Goal: Task Accomplishment & Management: Manage account settings

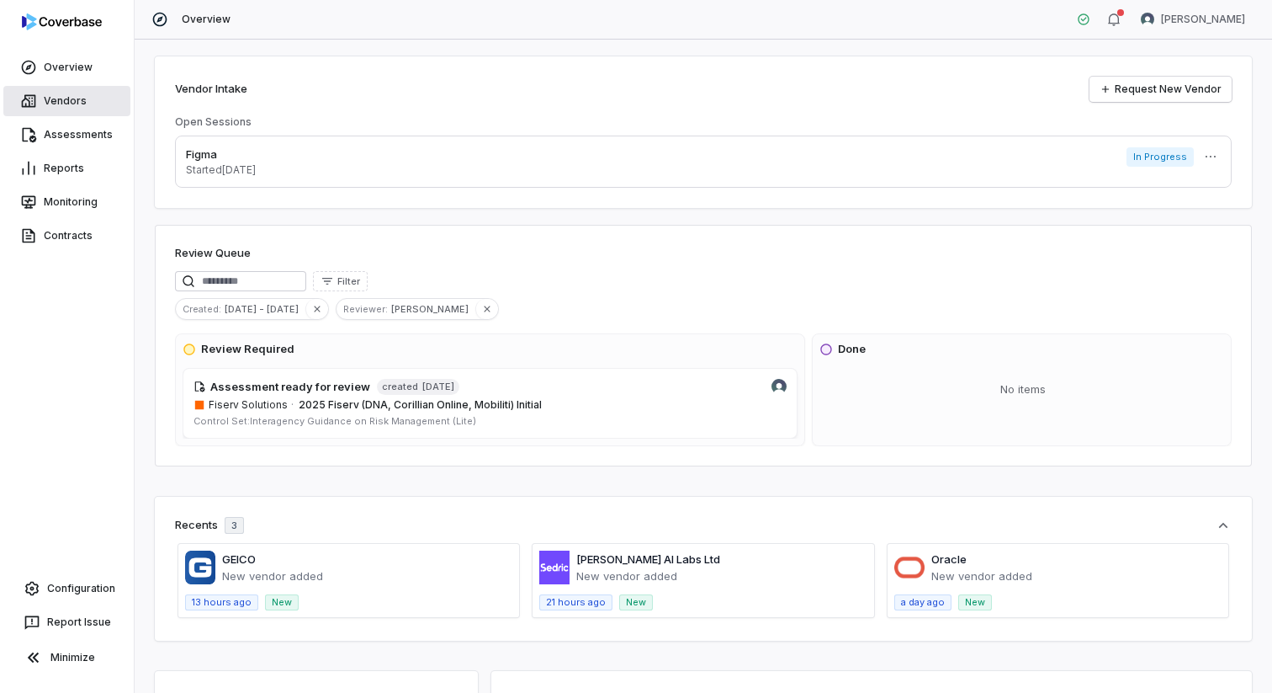
click at [64, 108] on link "Vendors" at bounding box center [66, 101] width 127 height 30
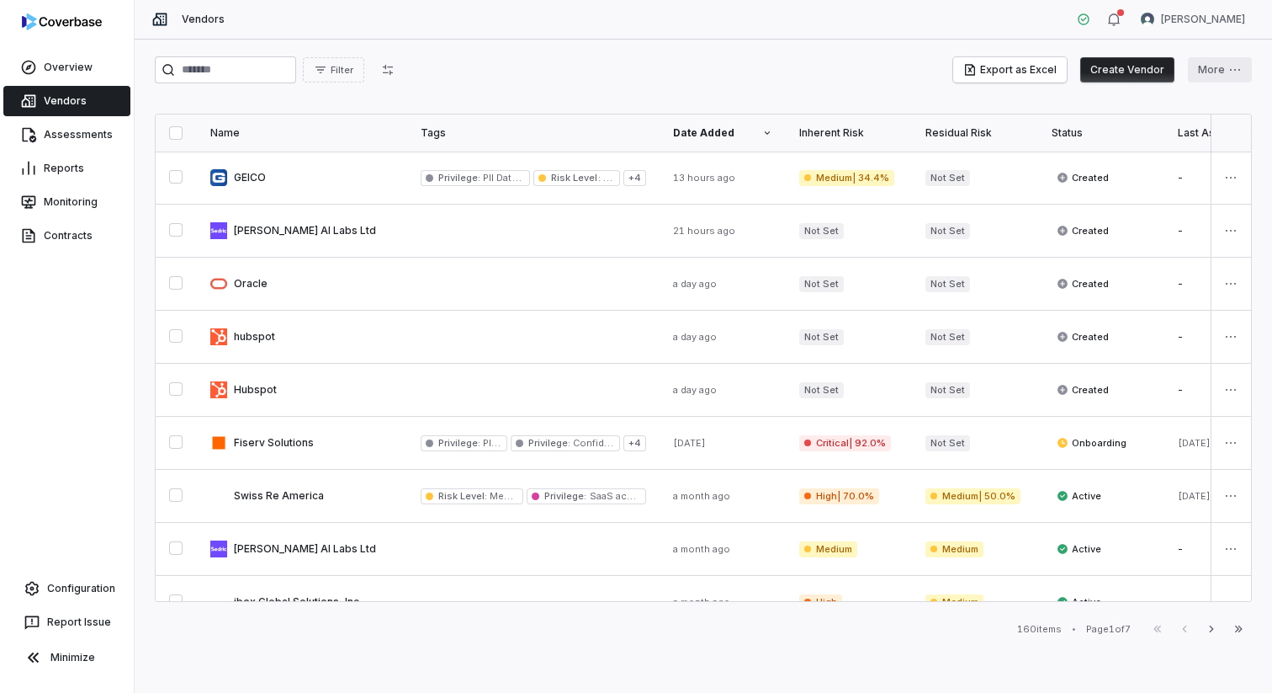
click at [1207, 72] on html "Overview Vendors Assessments Reports Monitoring Contracts Configuration Report …" at bounding box center [636, 346] width 1272 height 693
click at [1123, 104] on div "Bulk Create Vendors" at bounding box center [1171, 106] width 147 height 27
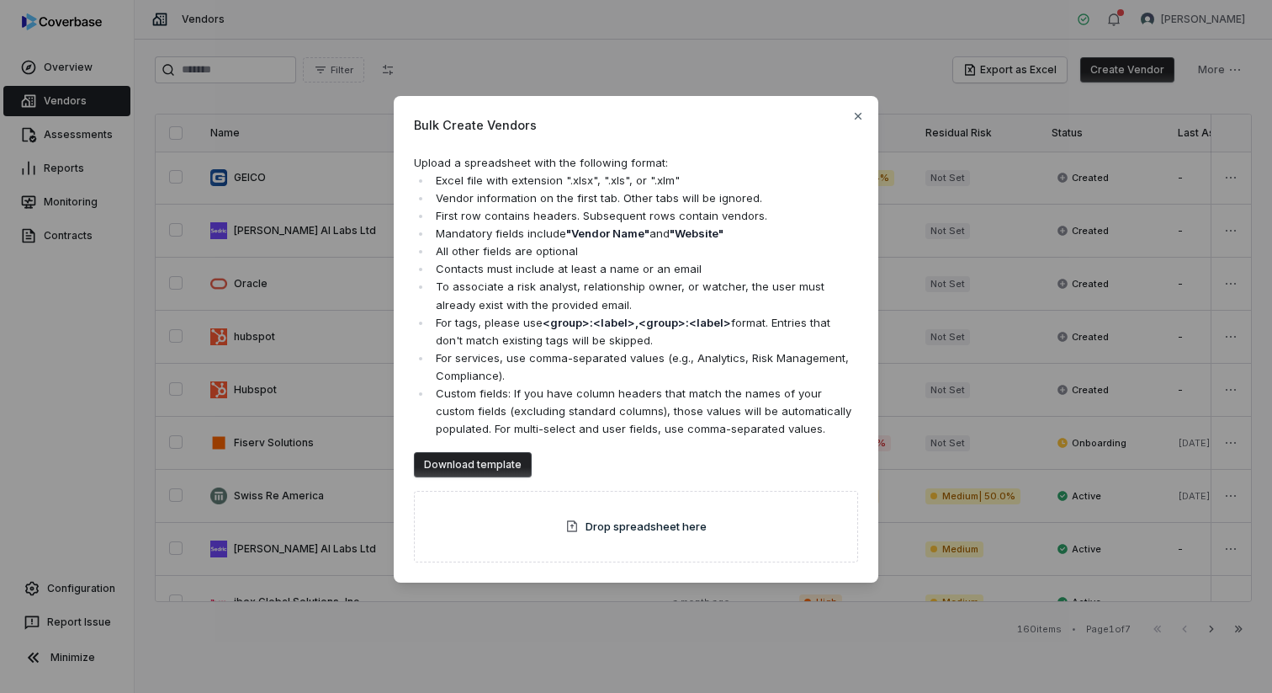
click at [600, 355] on li "For services, use comma-separated values (e.g., Analytics, Risk Management, Com…" at bounding box center [645, 366] width 427 height 35
drag, startPoint x: 856, startPoint y: 115, endPoint x: 877, endPoint y: 119, distance: 21.5
click at [856, 115] on icon "button" at bounding box center [858, 115] width 13 height 13
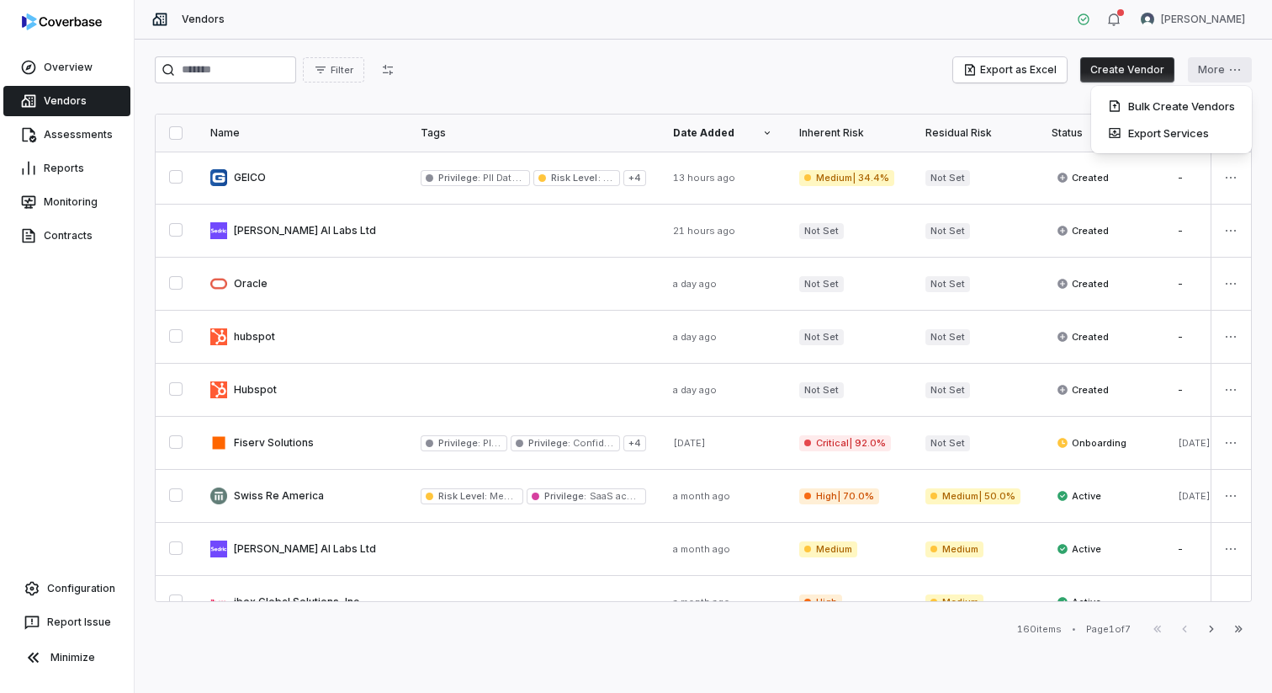
click at [1219, 65] on html "Overview Vendors Assessments Reports Monitoring Contracts Configuration Report …" at bounding box center [636, 346] width 1272 height 693
click at [602, 97] on html "Overview Vendors Assessments Reports Monitoring Contracts Configuration Report …" at bounding box center [636, 346] width 1272 height 693
click at [1111, 68] on button "Create Vendor" at bounding box center [1127, 69] width 94 height 25
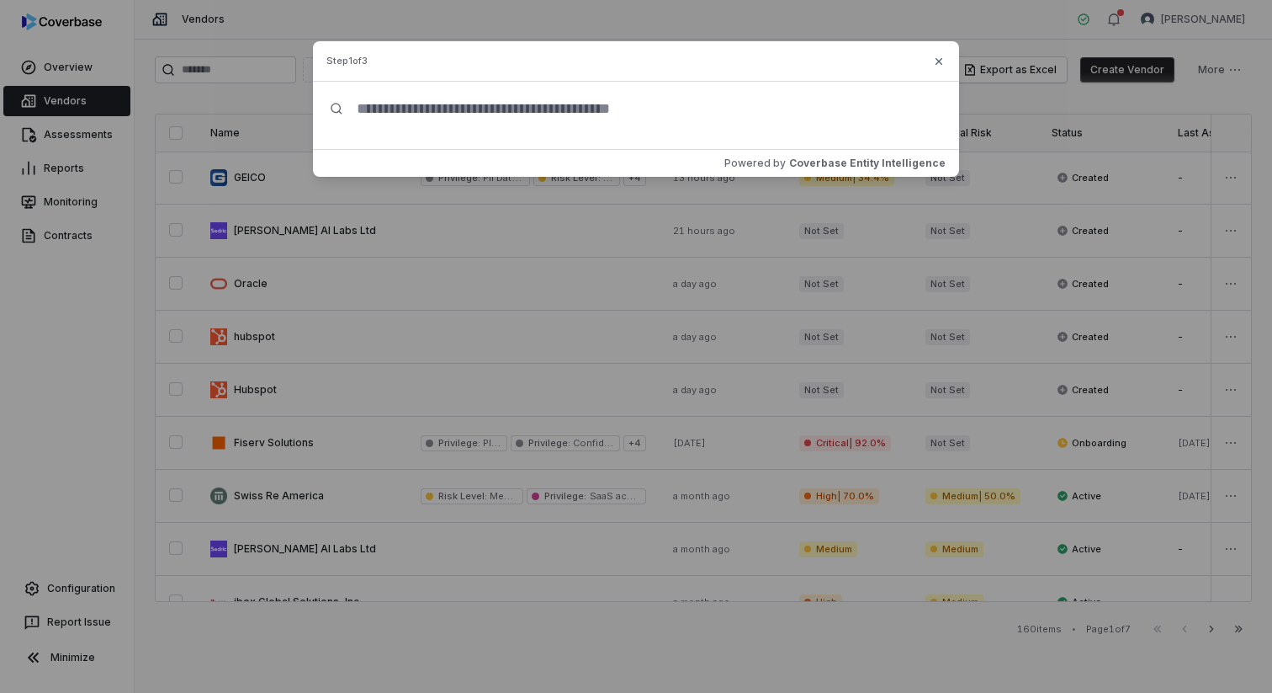
click at [480, 102] on input "text" at bounding box center [642, 109] width 599 height 54
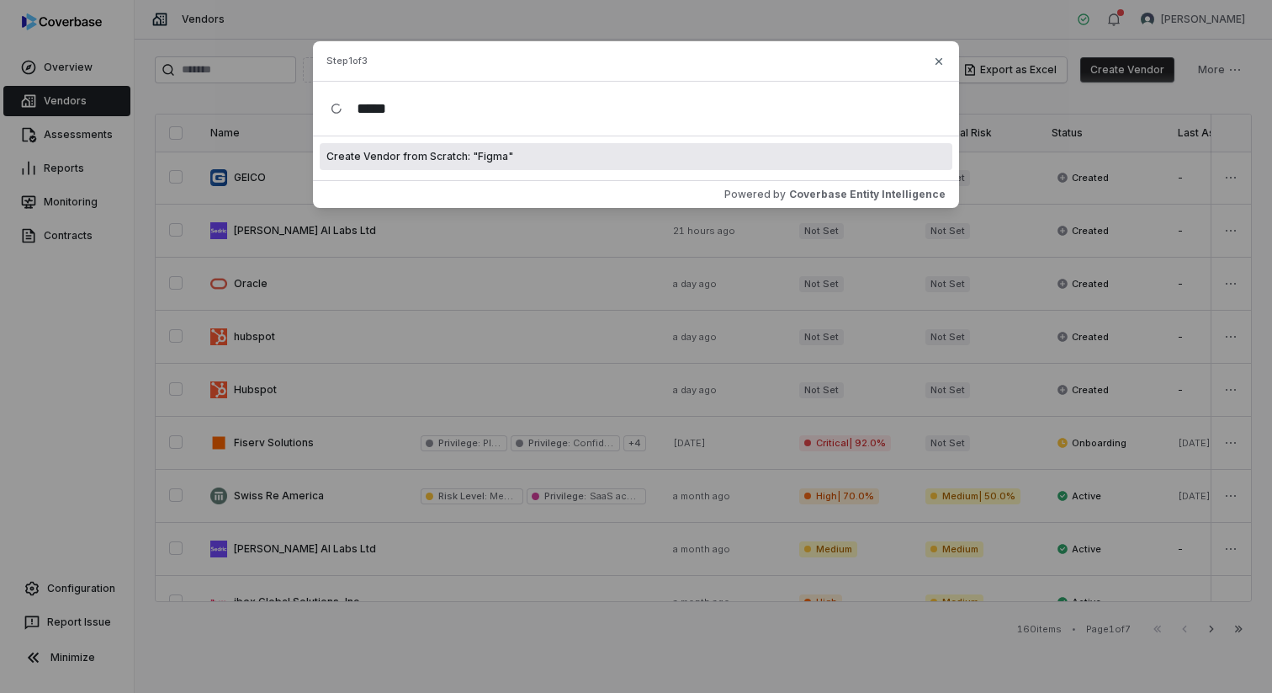
click at [485, 110] on input "*****" at bounding box center [642, 109] width 599 height 54
type input "*****"
click at [431, 110] on input "*****" at bounding box center [642, 109] width 599 height 54
type input "******"
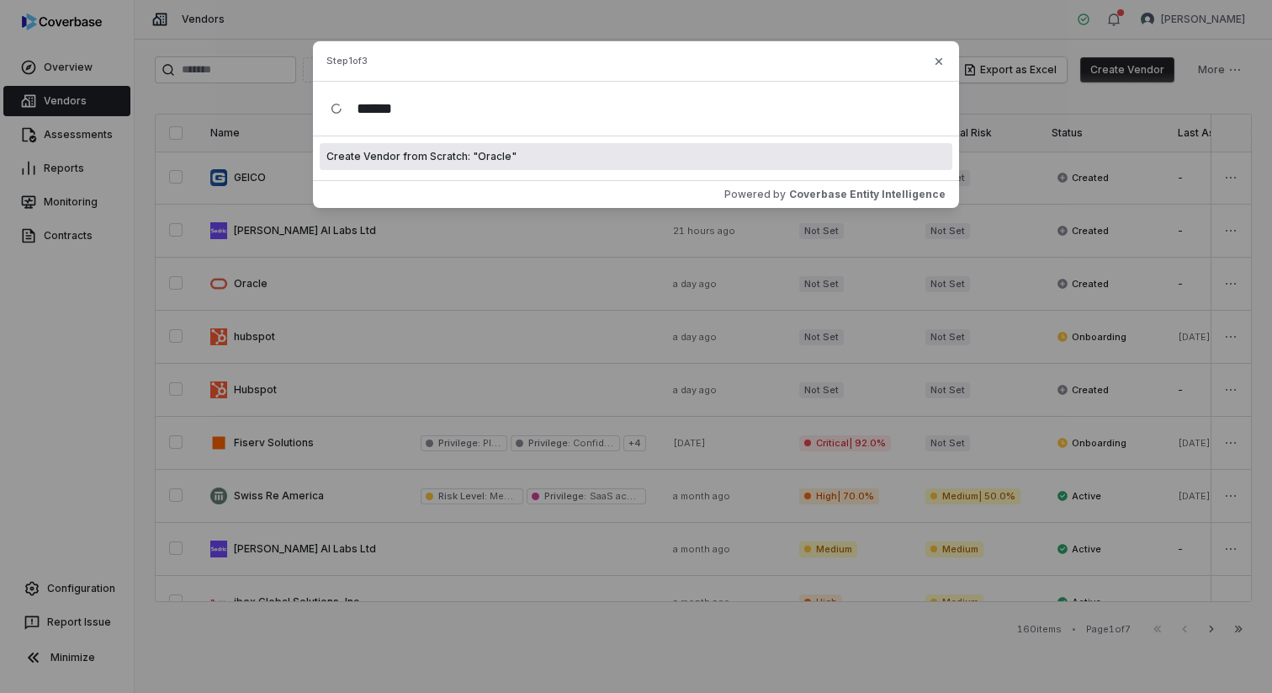
click at [386, 159] on span "Create Vendor from Scratch: " Oracle "" at bounding box center [421, 156] width 190 height 13
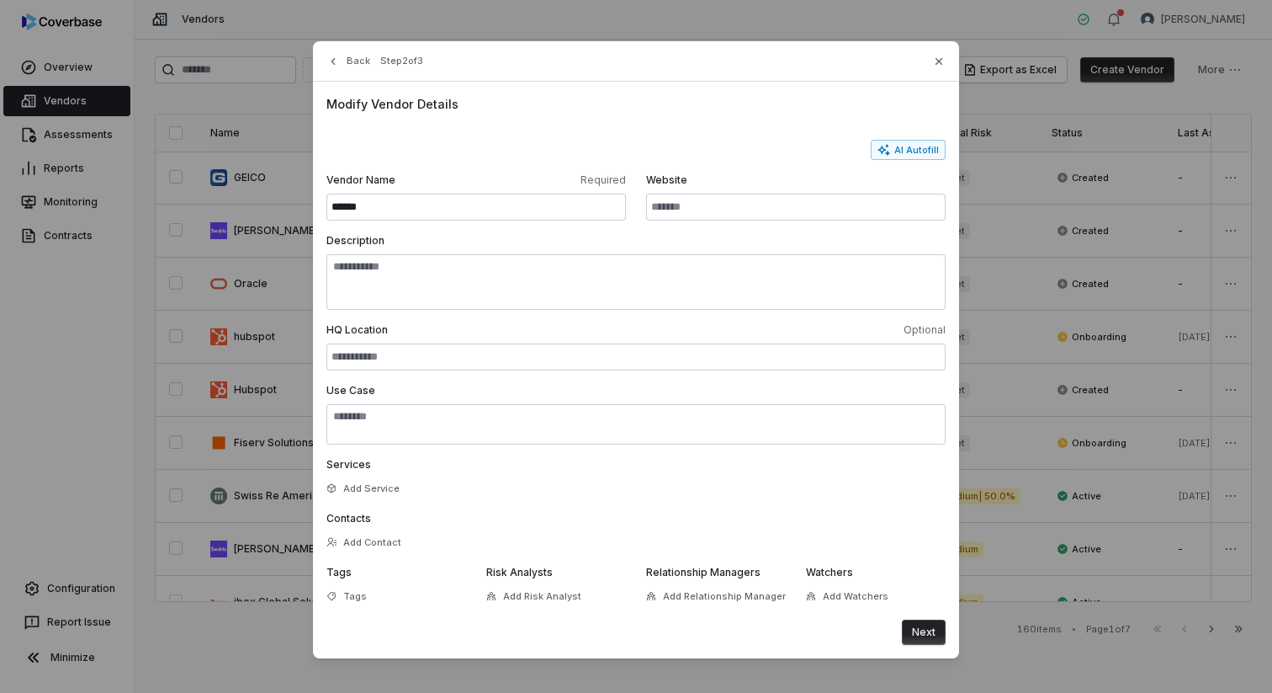
click at [115, 228] on div "Create Vendor Back Step 2 of 3 Modify Vendor Details AI Autofill Vendor Name Re…" at bounding box center [636, 350] width 1272 height 700
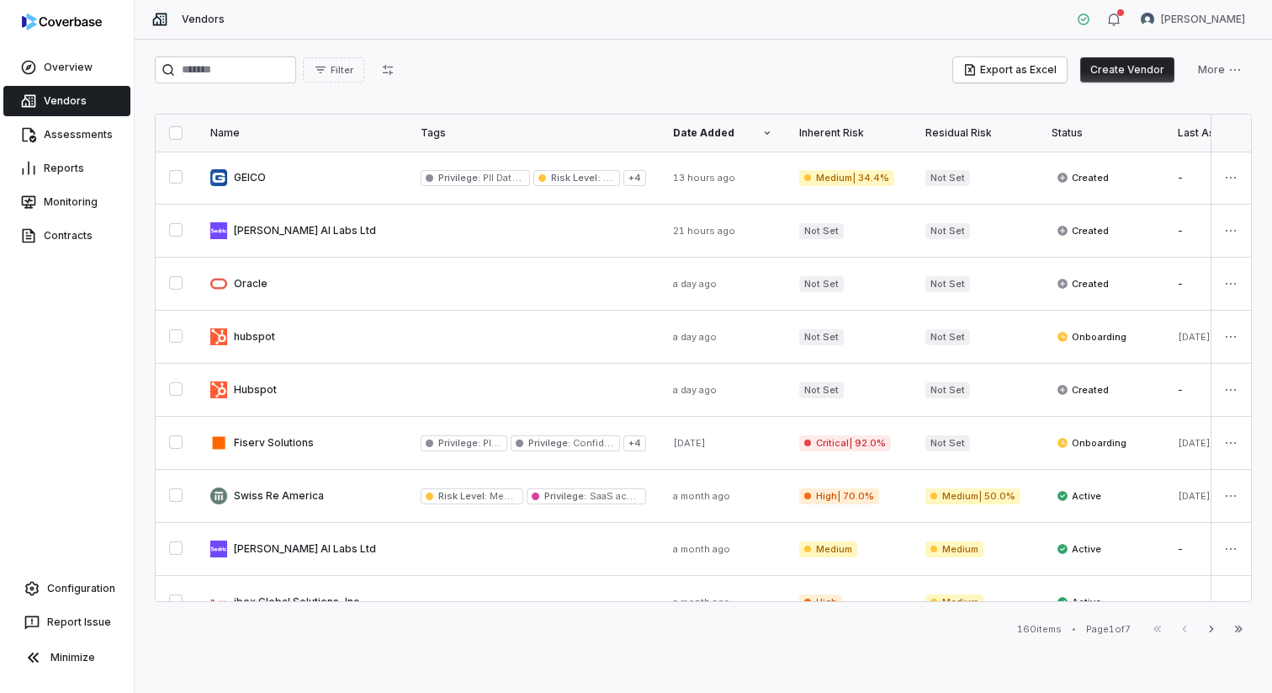
click at [509, 88] on div "Filter Export as Excel Create Vendor More" at bounding box center [703, 73] width 1097 height 34
click at [1116, 73] on button "Create Vendor" at bounding box center [1127, 69] width 94 height 25
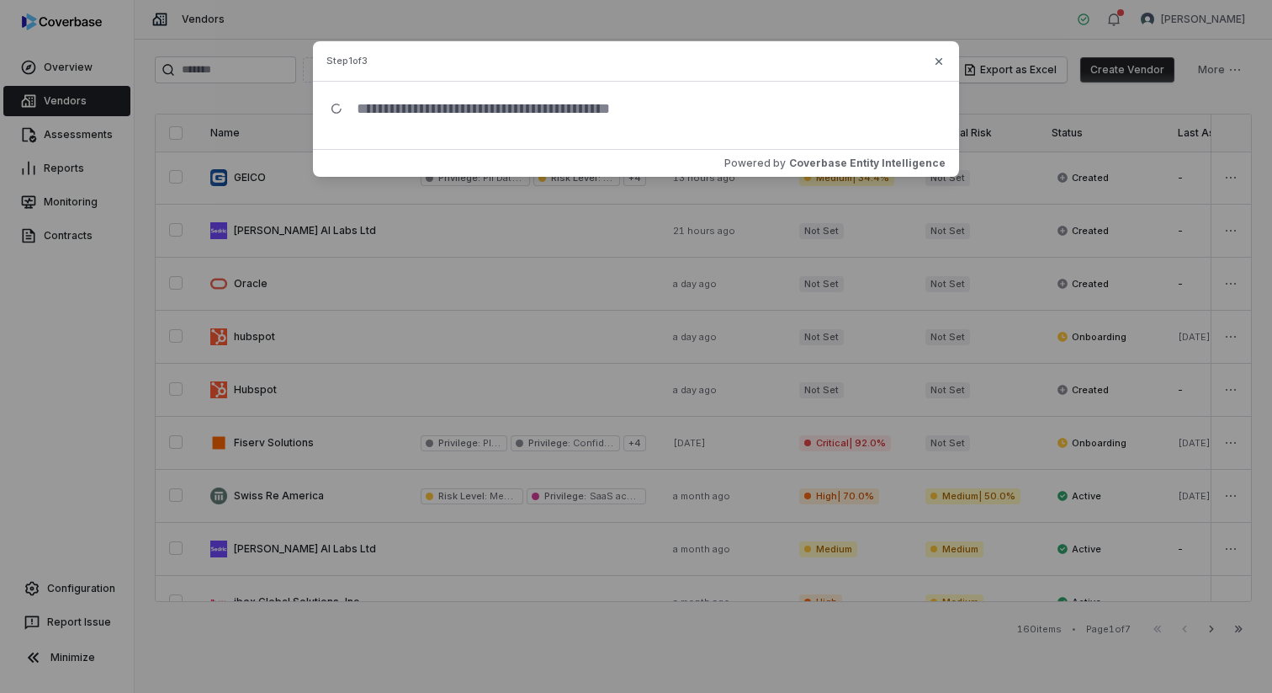
click at [548, 119] on input "text" at bounding box center [642, 109] width 599 height 54
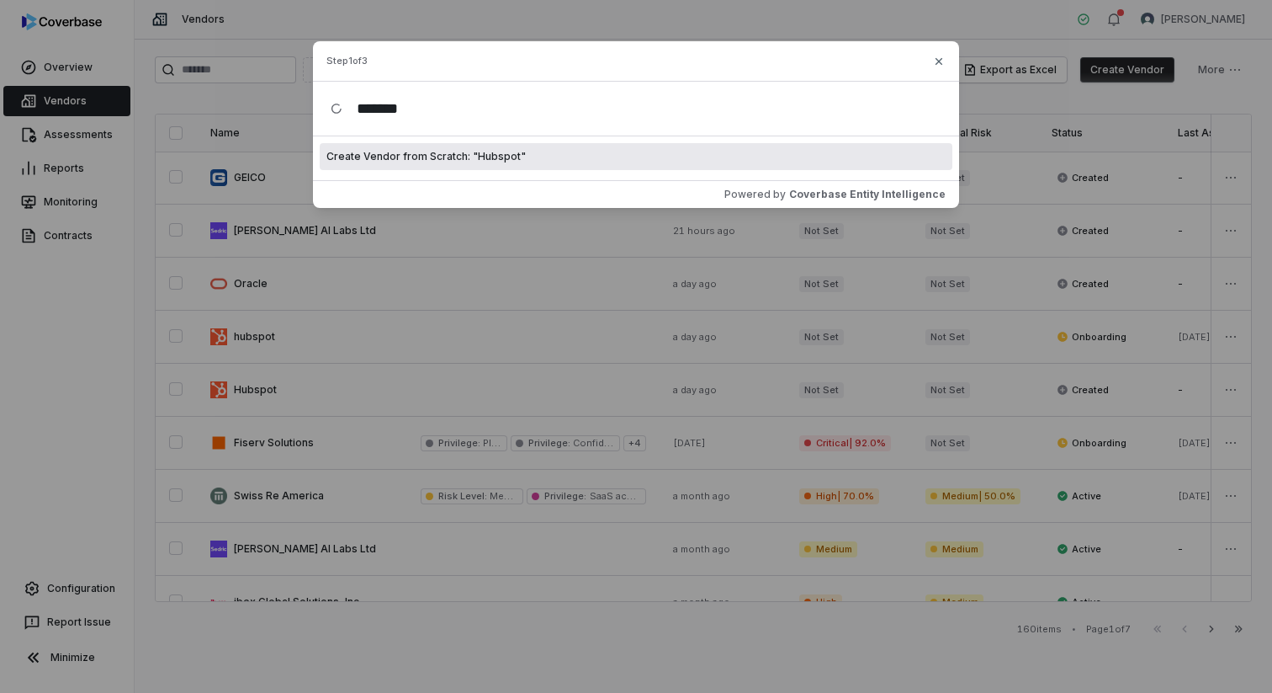
type input "*******"
click at [523, 162] on div "Create Vendor from Scratch: " Hubspot "" at bounding box center [636, 156] width 633 height 27
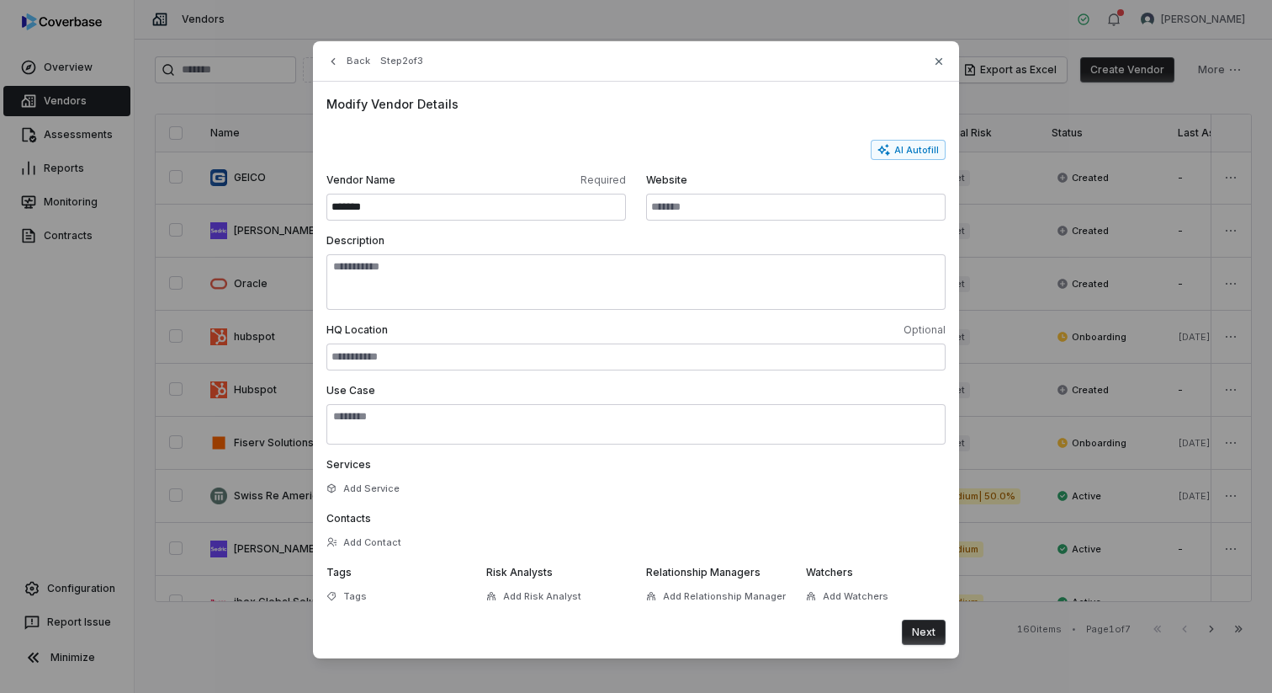
scroll to position [8, 0]
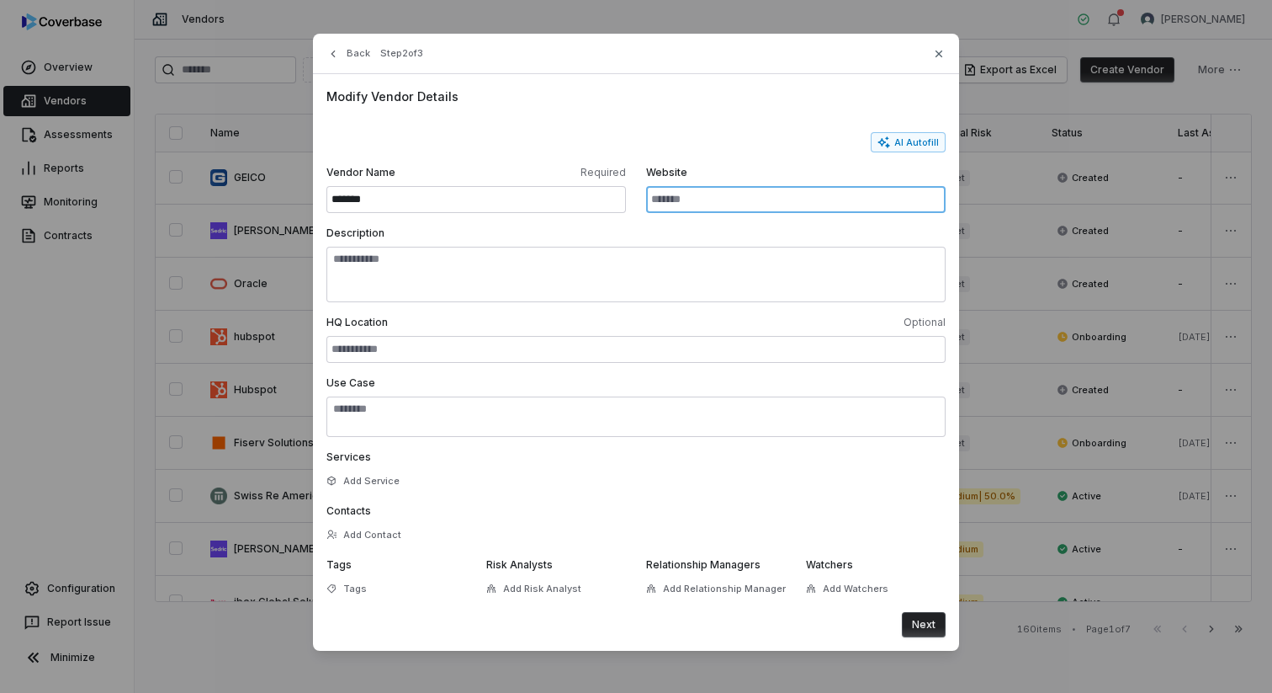
click at [673, 194] on input "Website" at bounding box center [796, 199] width 300 height 27
click at [920, 619] on button "Next" at bounding box center [924, 624] width 44 height 25
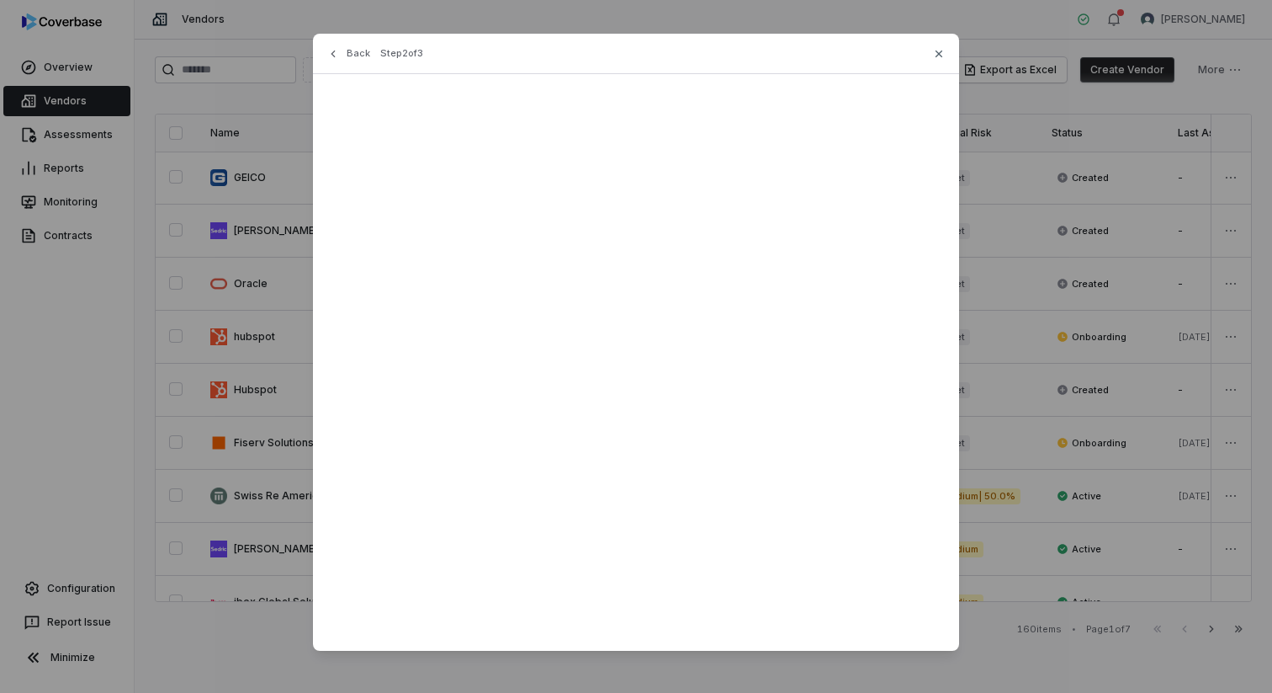
scroll to position [0, 0]
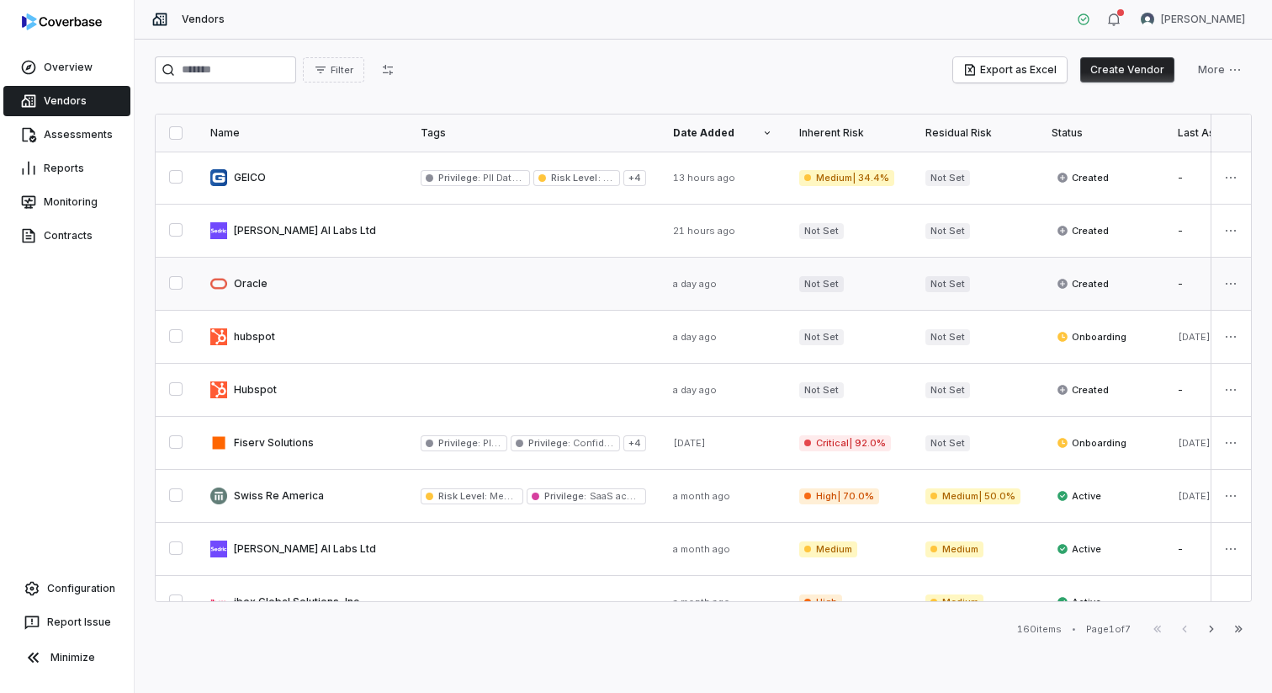
click at [272, 282] on link at bounding box center [302, 283] width 210 height 52
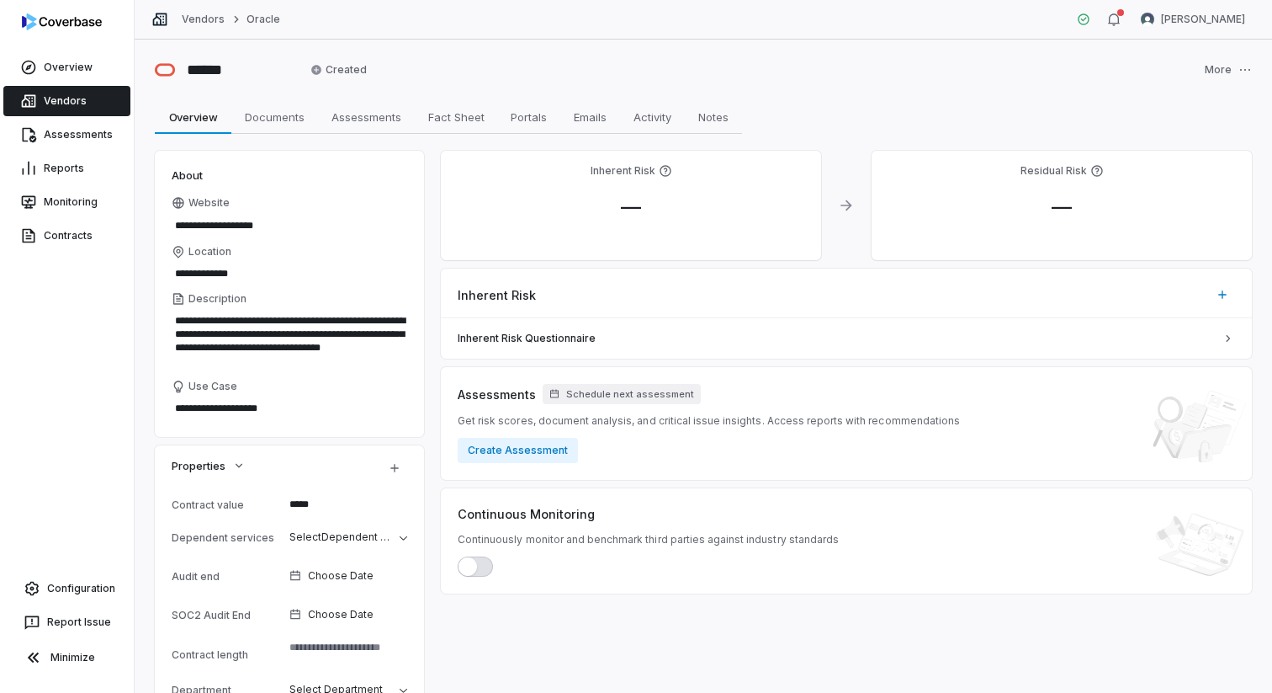
click at [433, 275] on div "**********" at bounding box center [703, 633] width 1097 height 965
click at [564, 613] on div "Inherent Risk — Residual Risk — Inherent Risk Inherent Risk Questionnaire Asses…" at bounding box center [846, 633] width 811 height 965
click at [450, 268] on div "Inherent Risk" at bounding box center [846, 287] width 811 height 39
click at [438, 269] on div "**********" at bounding box center [703, 633] width 1097 height 965
type textarea "*"
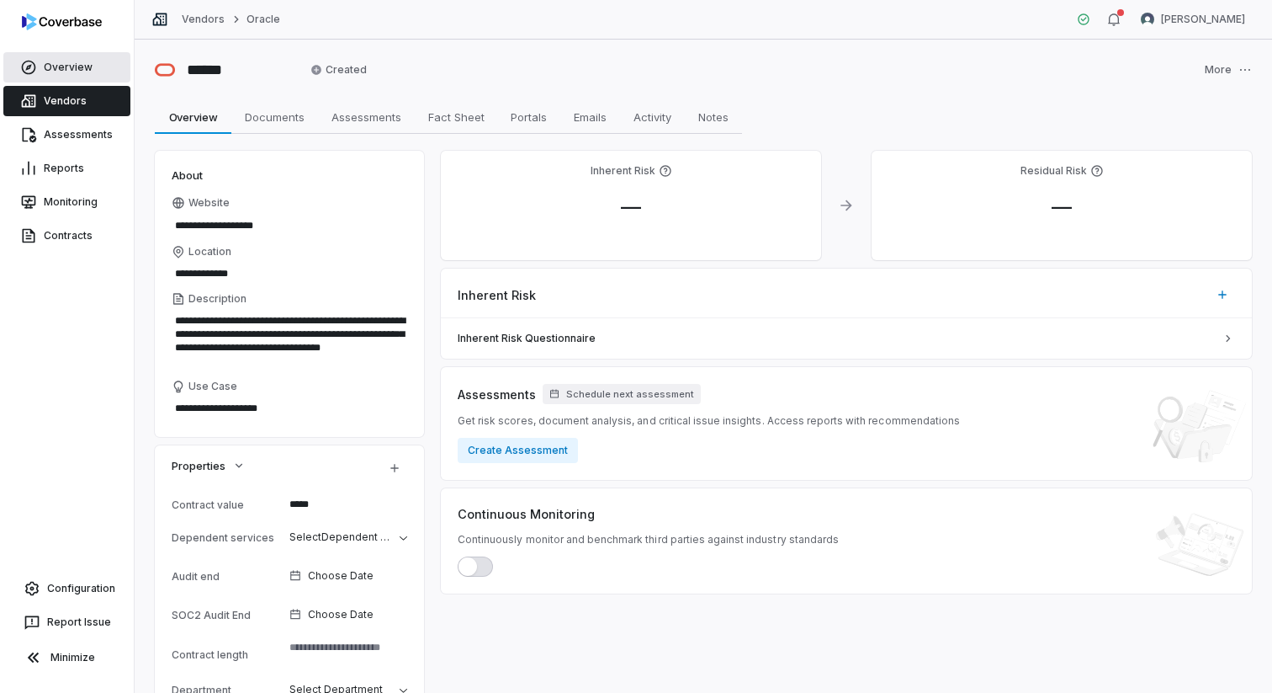
click at [47, 77] on link "Overview" at bounding box center [66, 67] width 127 height 30
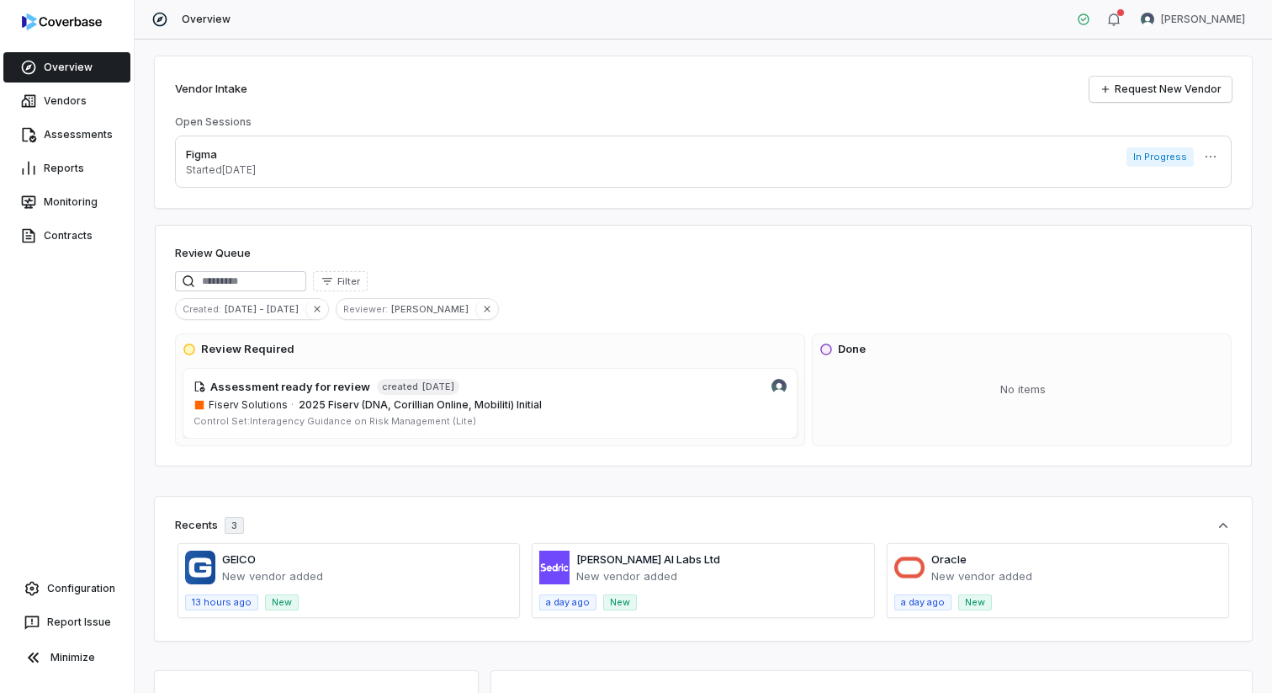
click at [579, 226] on div "Review Queue Filter Created : [DATE] - [DATE] Reviewer : [PERSON_NAME] Review R…" at bounding box center [703, 346] width 1097 height 242
click at [576, 222] on div "Vendor Intake Request New Vendor Open Sessions Figma Started [DATE] In Progress…" at bounding box center [704, 366] width 1138 height 653
click at [56, 159] on link "Reports" at bounding box center [66, 168] width 127 height 30
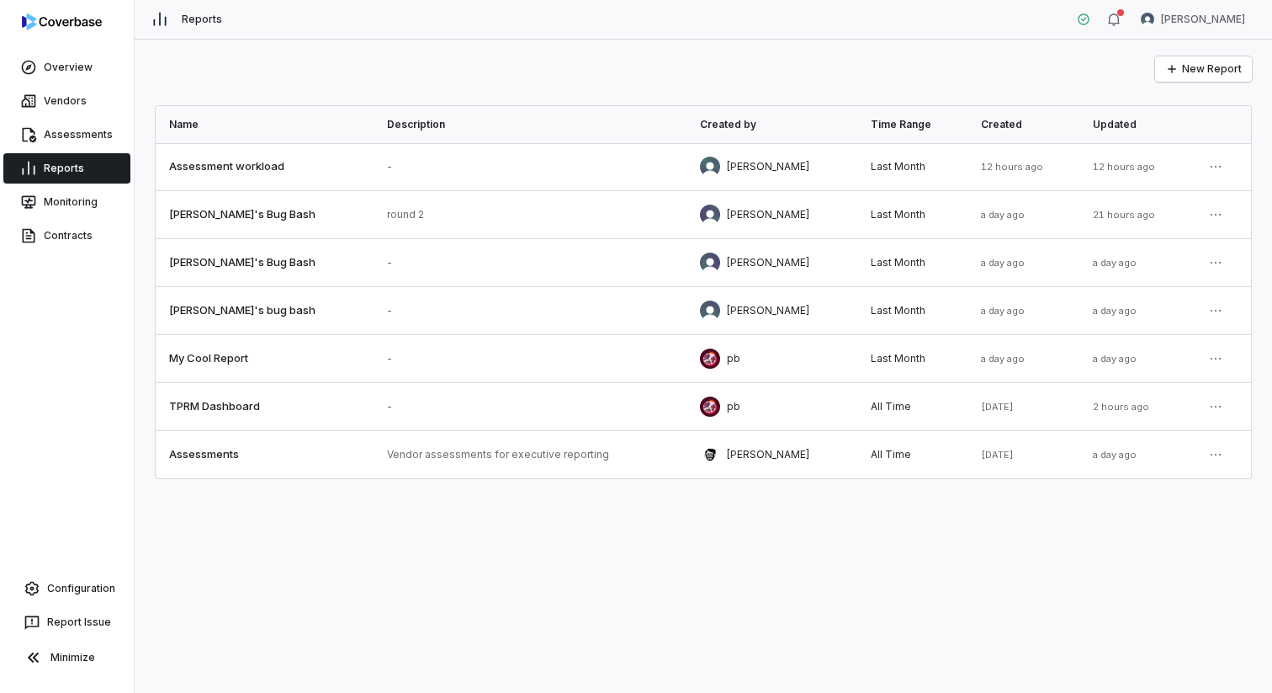
click at [431, 541] on div "New Report Name Description Created by Time Range Created Updated Assessment wo…" at bounding box center [704, 366] width 1138 height 653
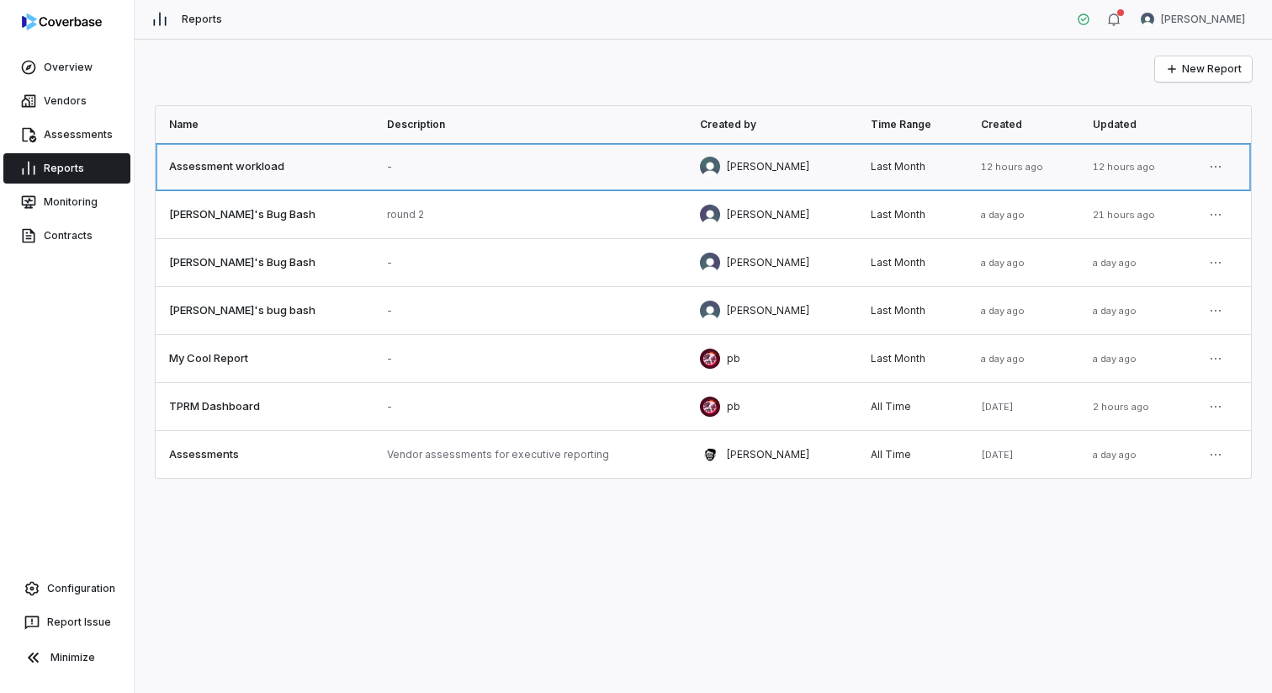
click at [714, 163] on link at bounding box center [773, 166] width 172 height 47
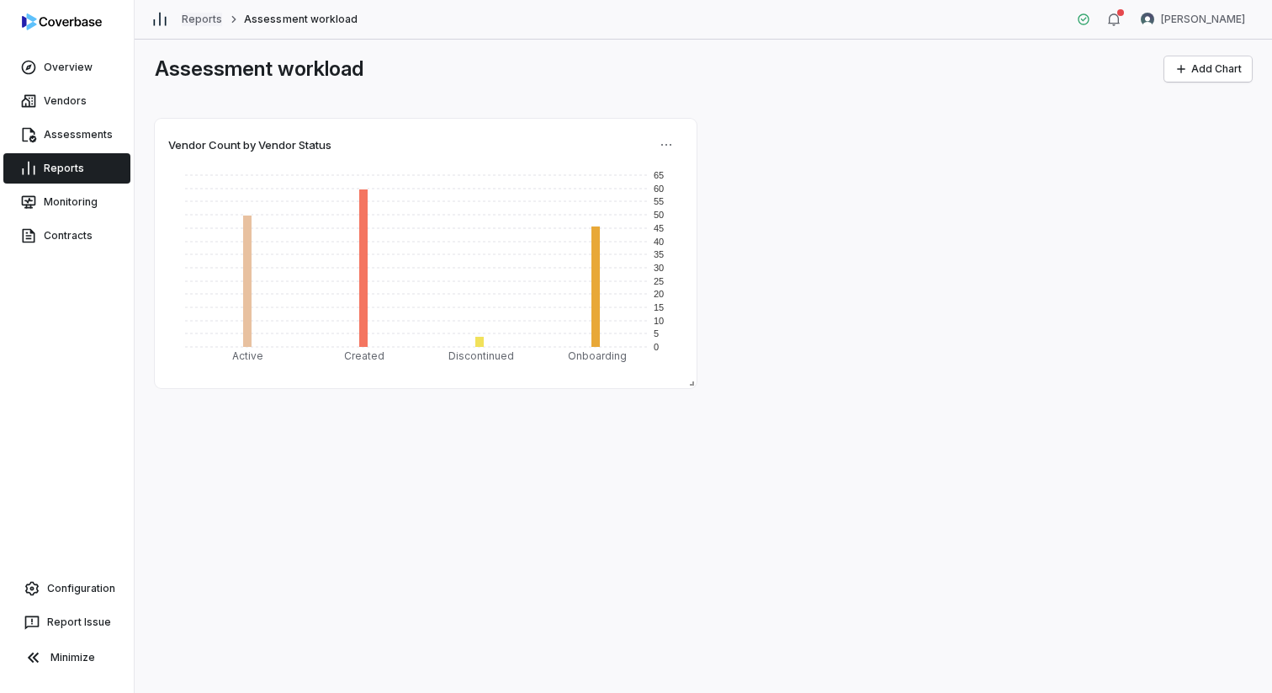
click at [203, 21] on link "Reports" at bounding box center [202, 19] width 40 height 13
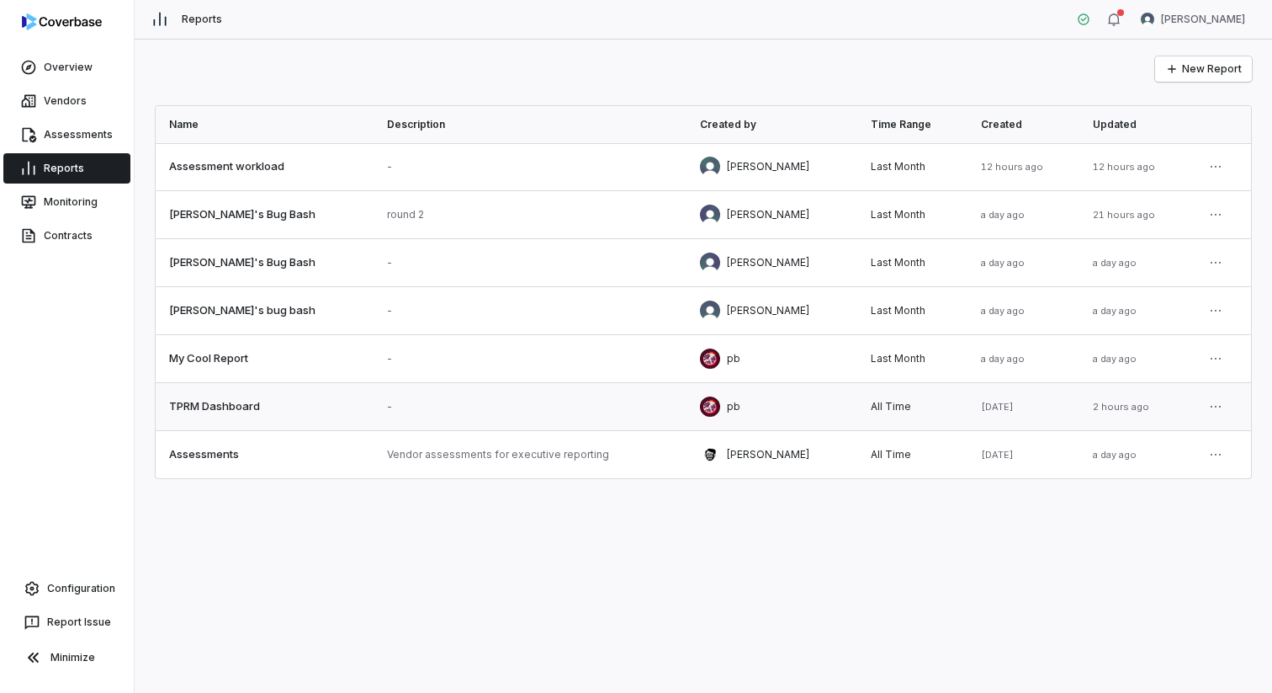
click at [436, 406] on link at bounding box center [530, 406] width 313 height 47
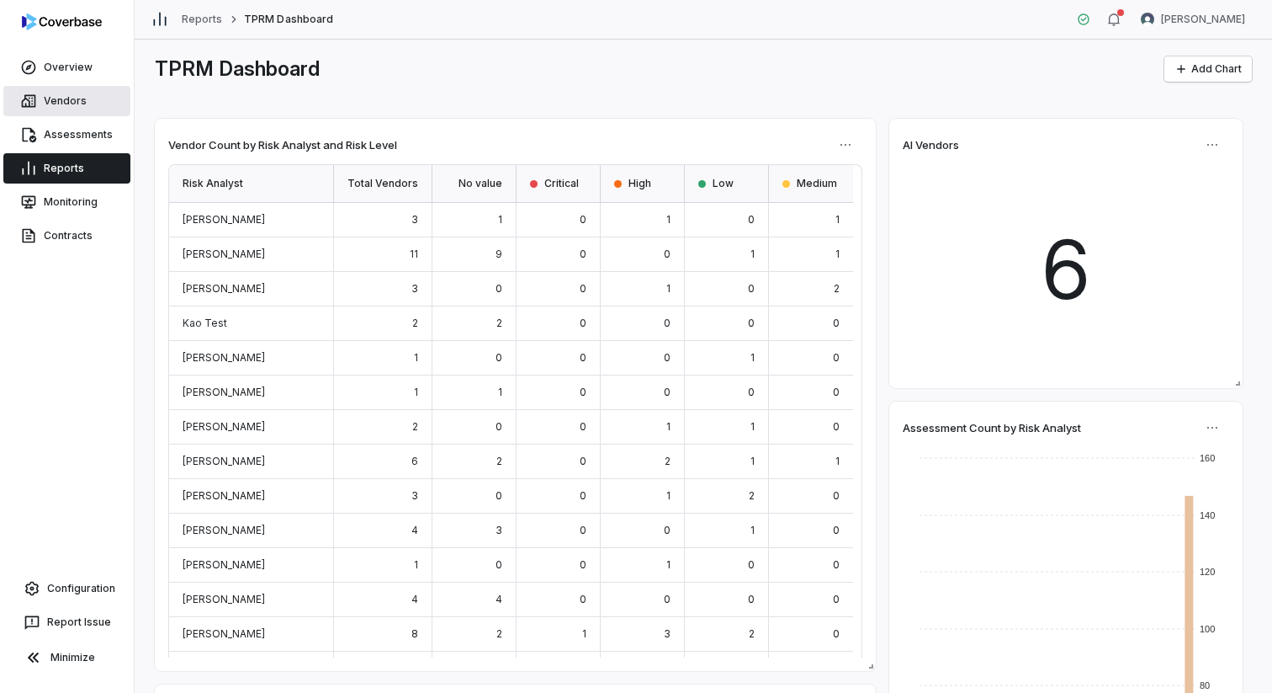
click at [55, 100] on link "Vendors" at bounding box center [66, 101] width 127 height 30
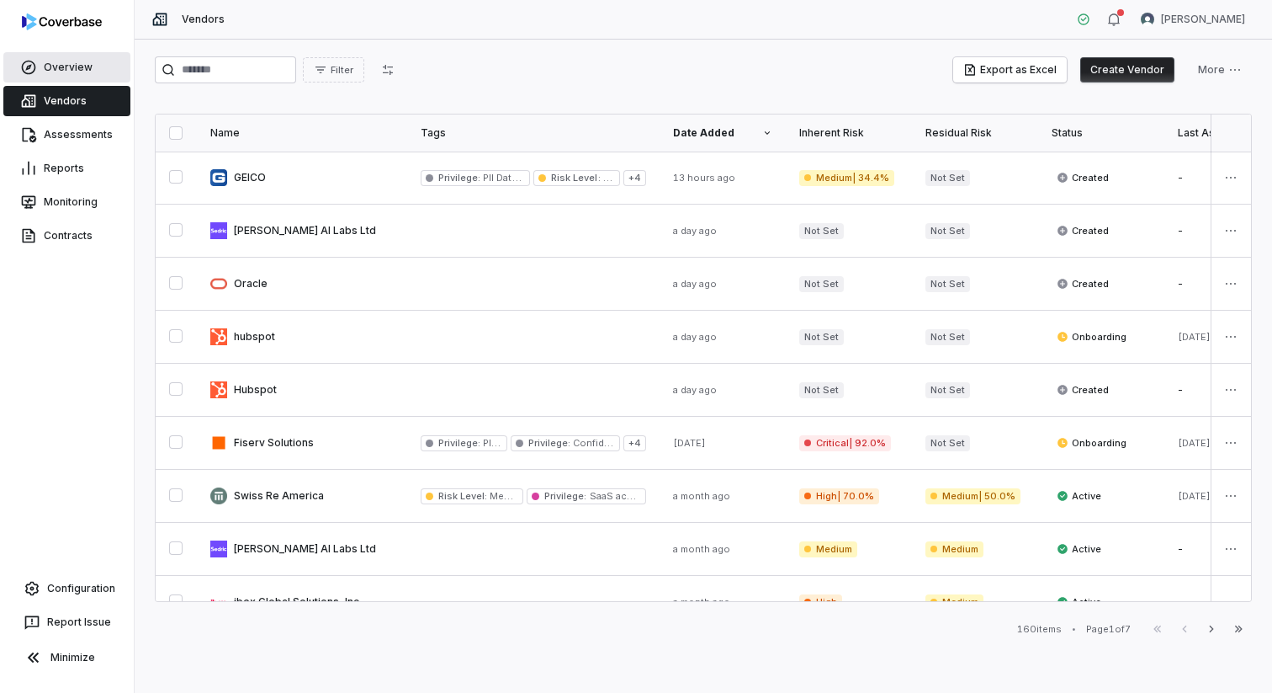
click at [50, 66] on link "Overview" at bounding box center [66, 67] width 127 height 30
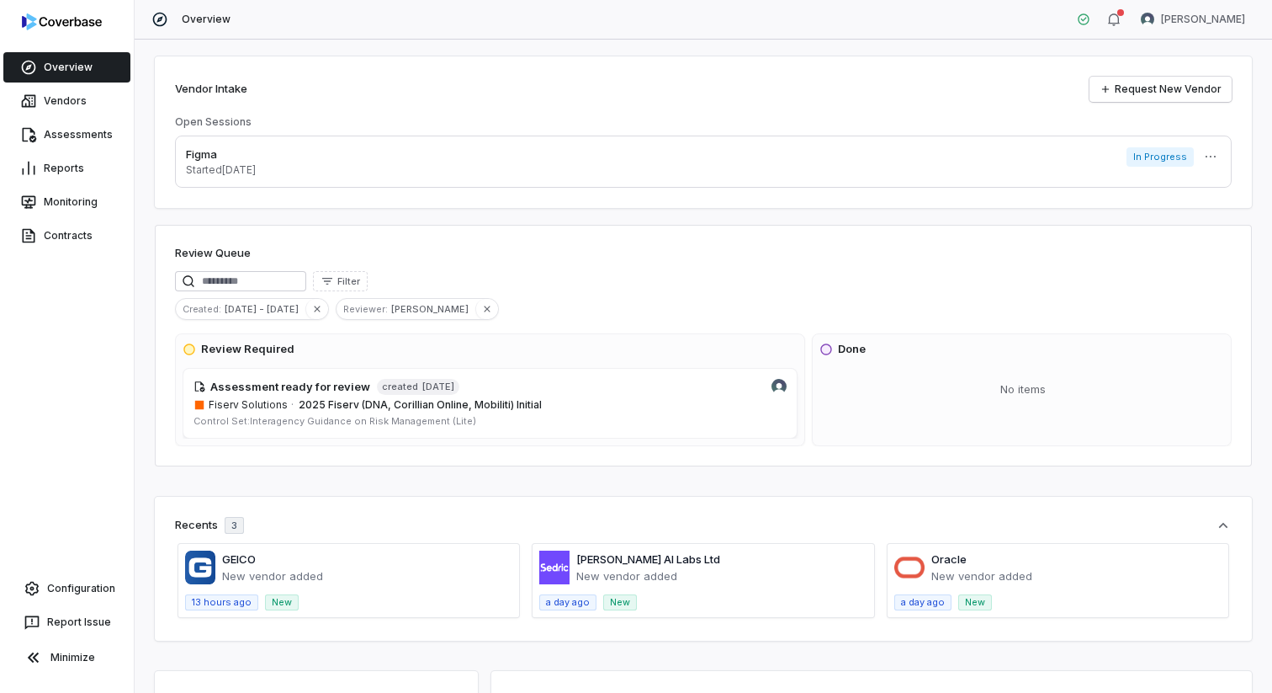
click at [743, 118] on div "Open Sessions" at bounding box center [703, 121] width 1057 height 13
